Goal: Task Accomplishment & Management: Use online tool/utility

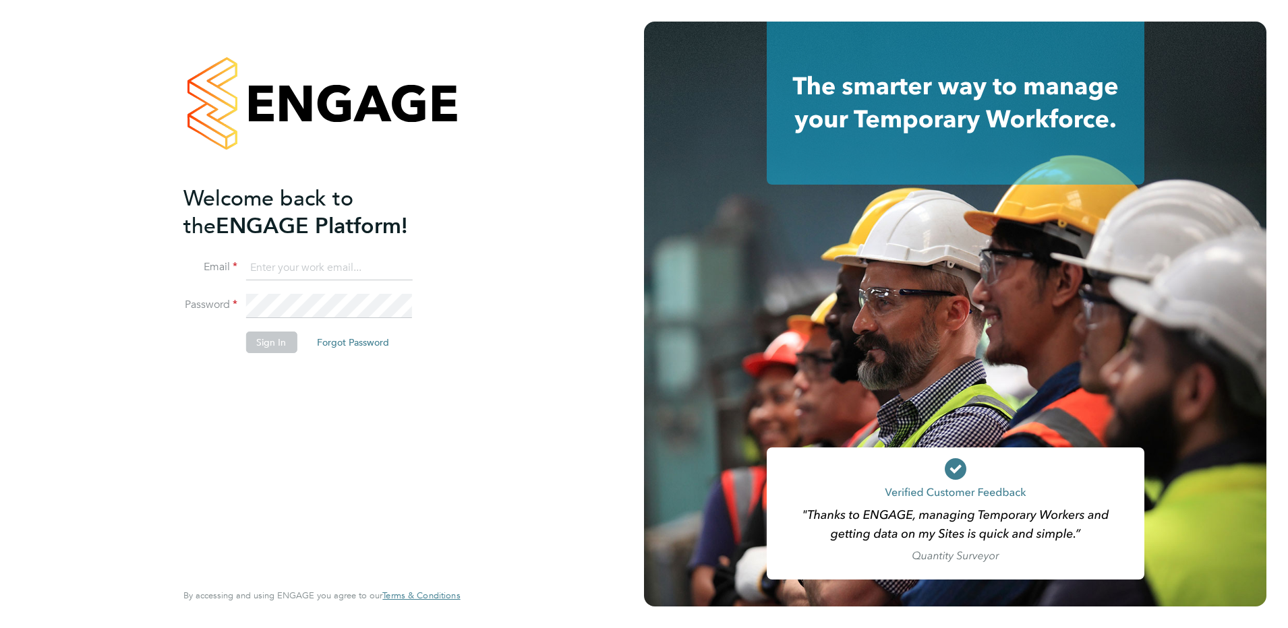
type input "Sasha.steeples@Setsquarerecruitment.com"
click at [270, 351] on button "Sign In" at bounding box center [270, 343] width 51 height 22
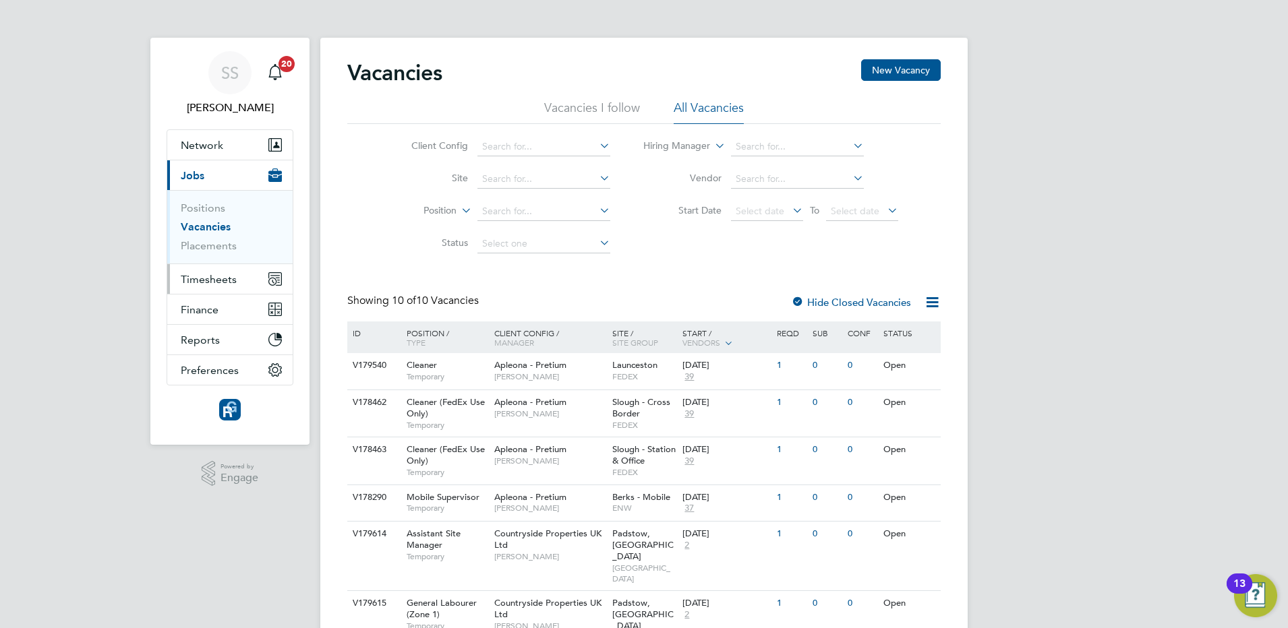
click at [229, 284] on span "Timesheets" at bounding box center [209, 279] width 56 height 13
click at [216, 280] on span "Timesheets" at bounding box center [209, 279] width 56 height 13
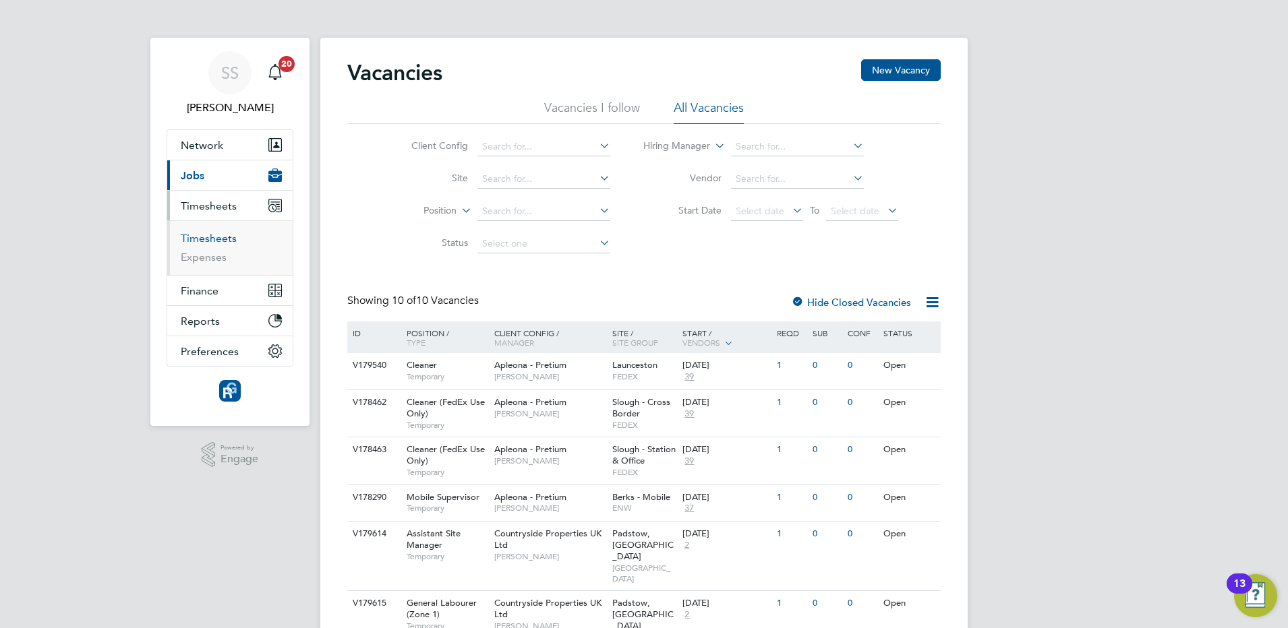
click at [210, 239] on link "Timesheets" at bounding box center [209, 238] width 56 height 13
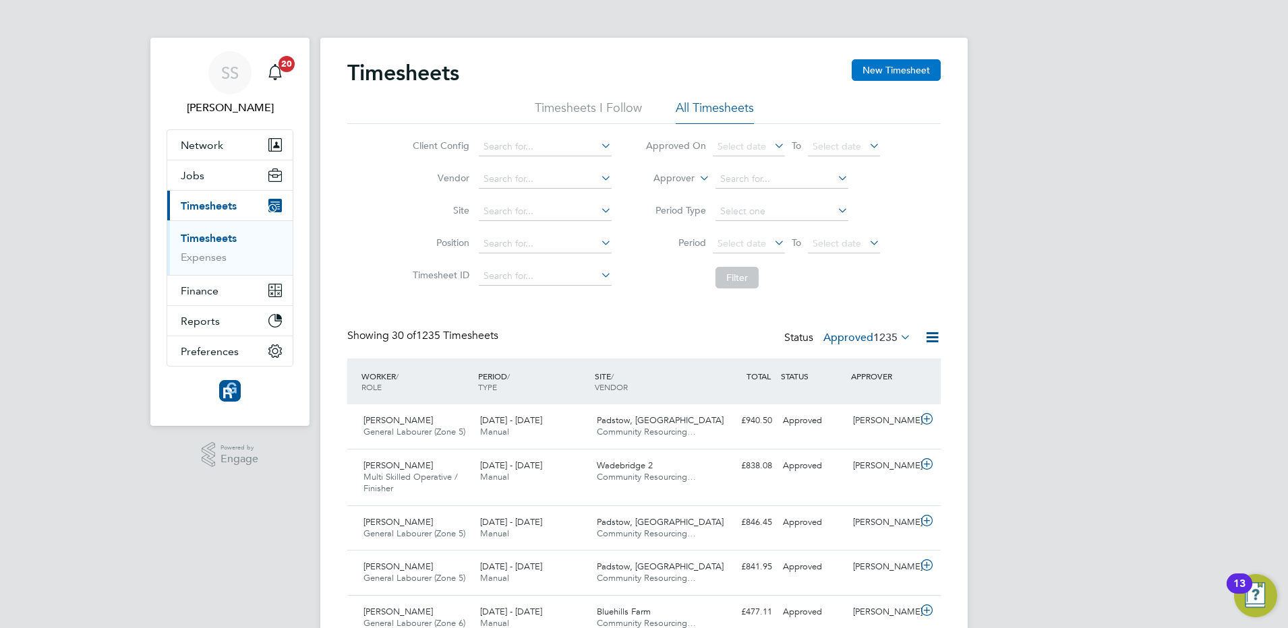
click at [888, 69] on button "New Timesheet" at bounding box center [895, 70] width 89 height 22
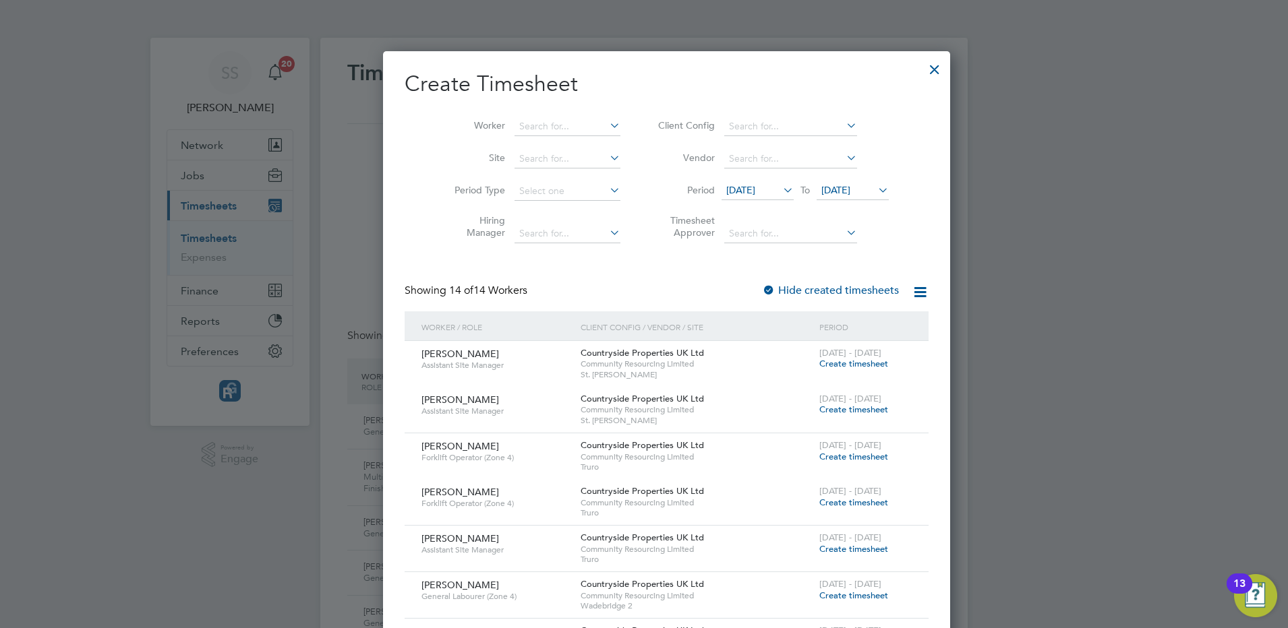
click at [732, 192] on span "[DATE]" at bounding box center [740, 190] width 29 height 12
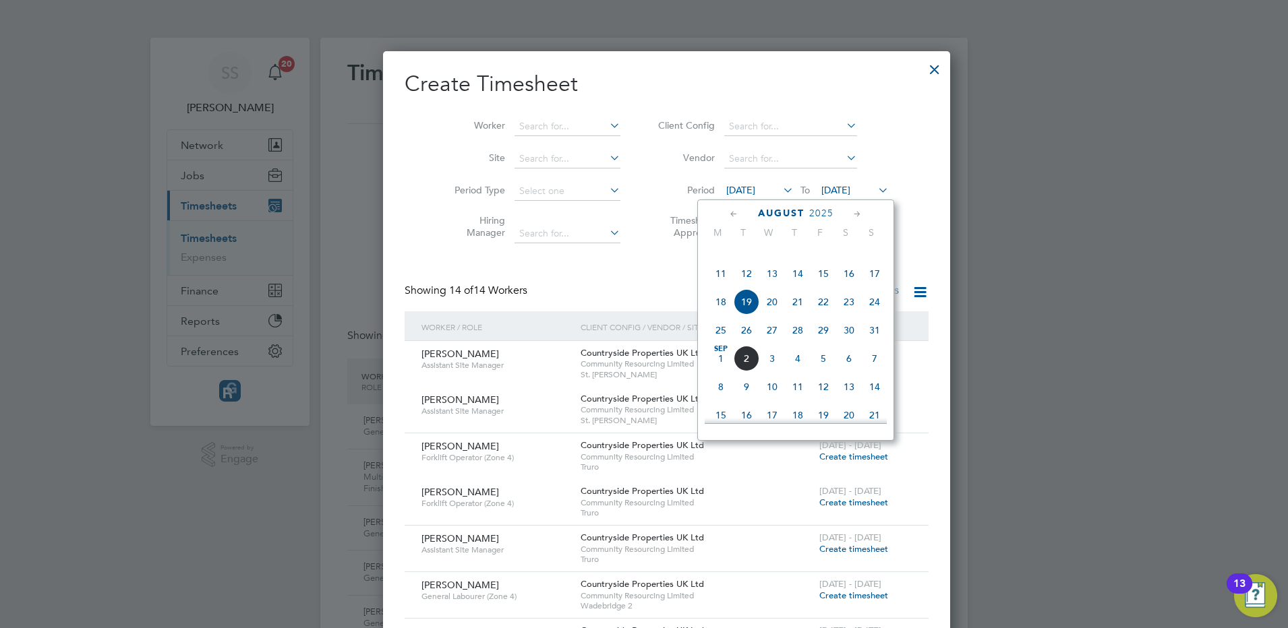
click at [723, 343] on span "25" at bounding box center [721, 331] width 26 height 26
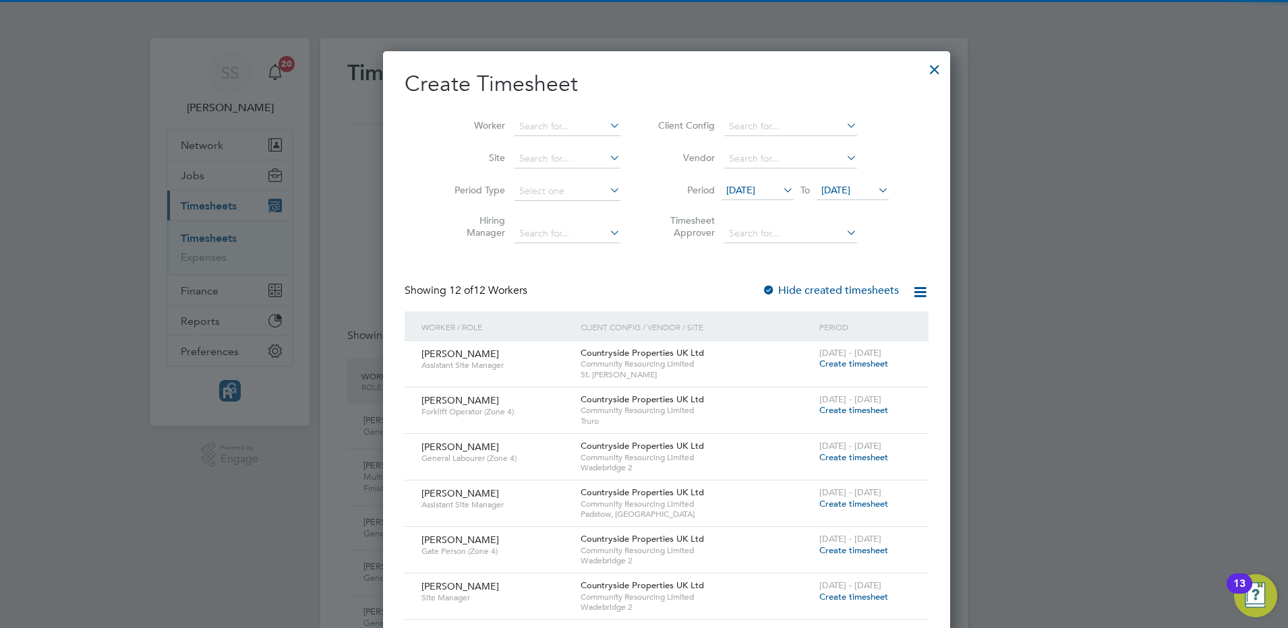
click at [821, 184] on span "[DATE]" at bounding box center [835, 190] width 29 height 12
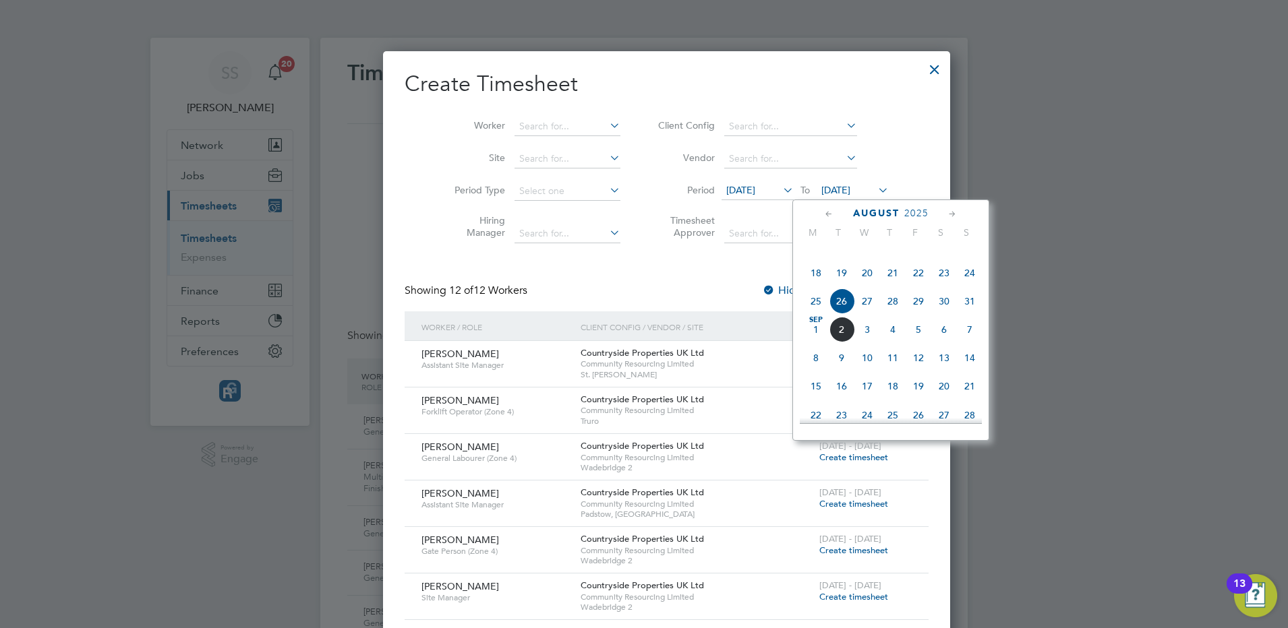
click at [969, 314] on span "31" at bounding box center [970, 302] width 26 height 26
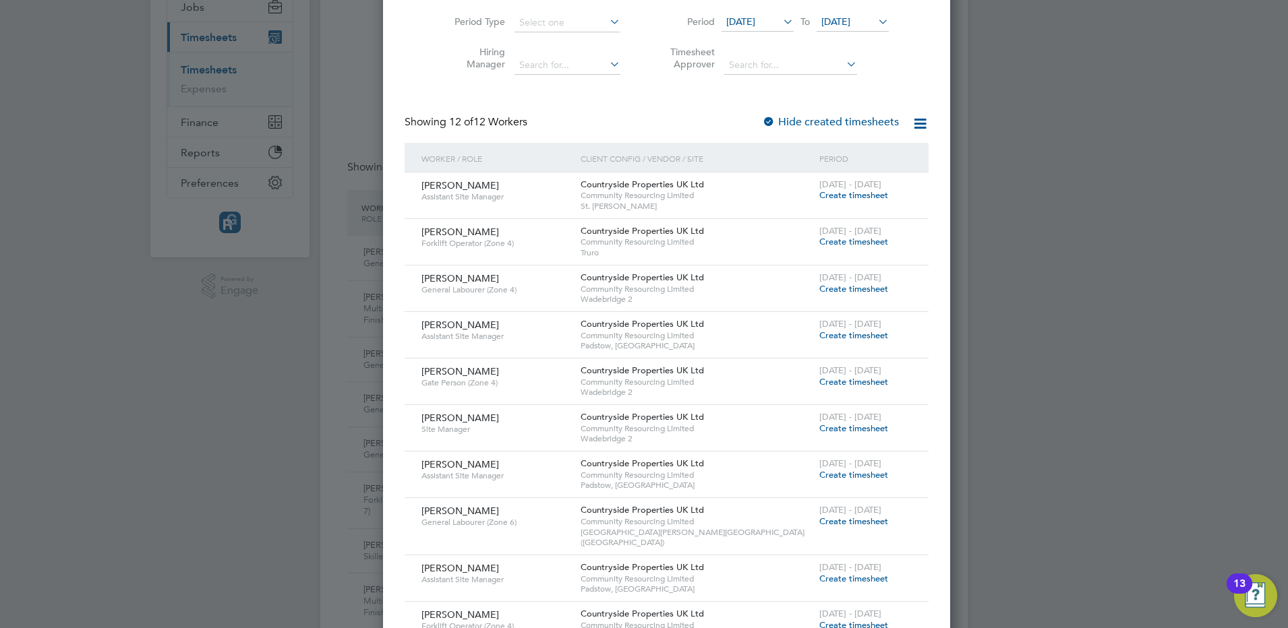
scroll to position [84, 0]
